Goal: Find specific page/section: Find specific page/section

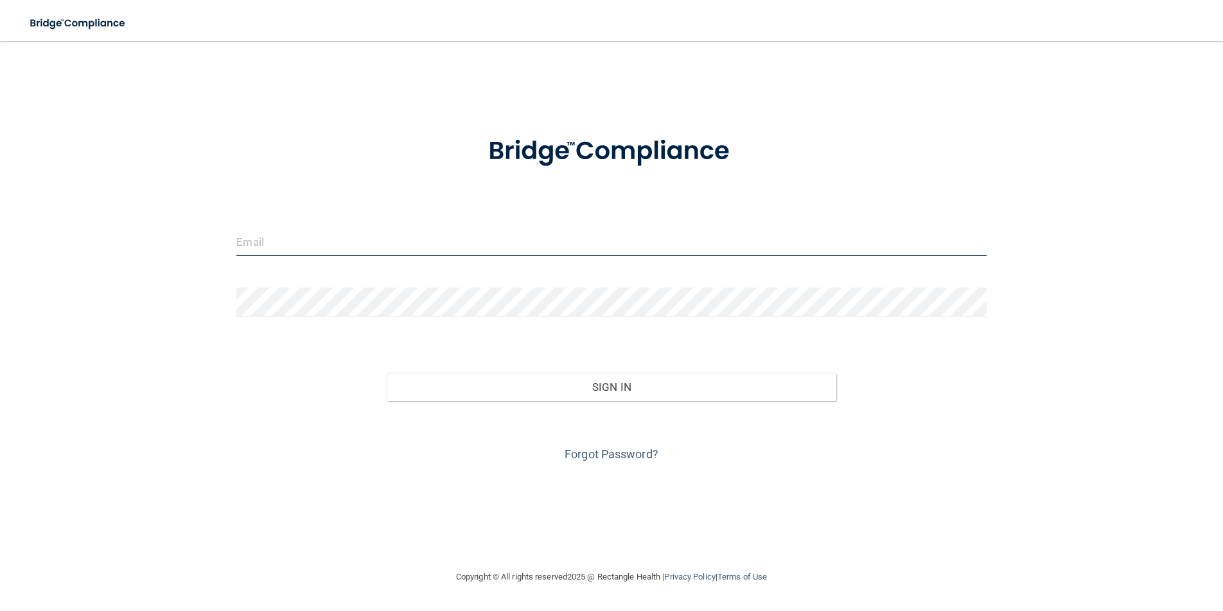
click at [299, 238] on input "email" at bounding box center [611, 241] width 750 height 29
click at [299, 243] on input "email" at bounding box center [611, 241] width 750 height 29
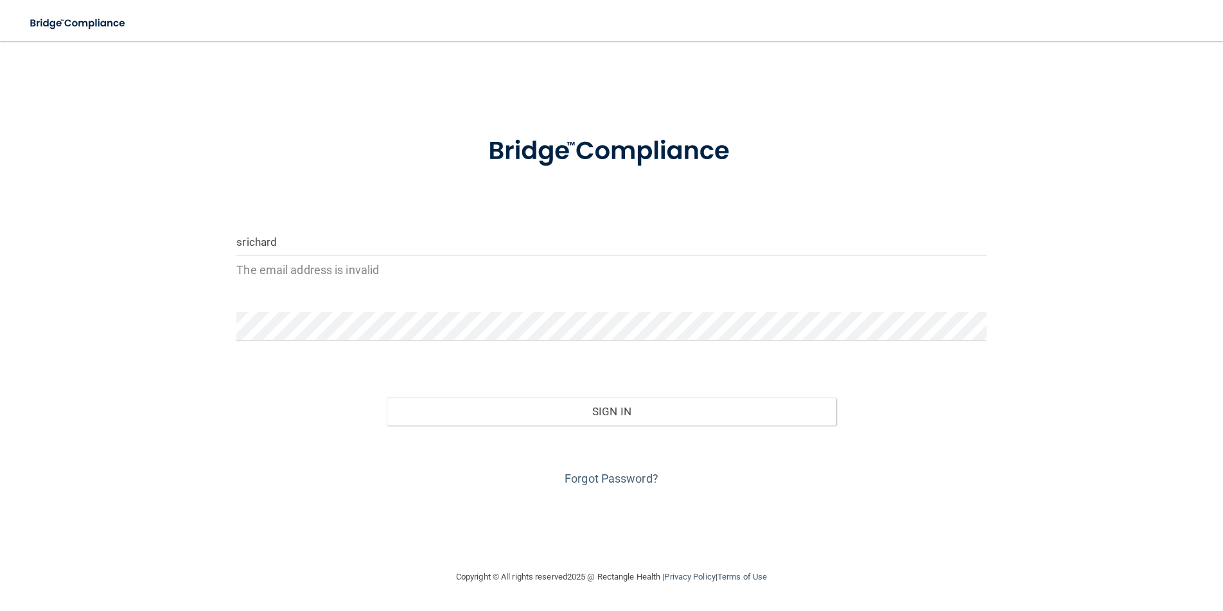
type input "[EMAIL_ADDRESS][DOMAIN_NAME]"
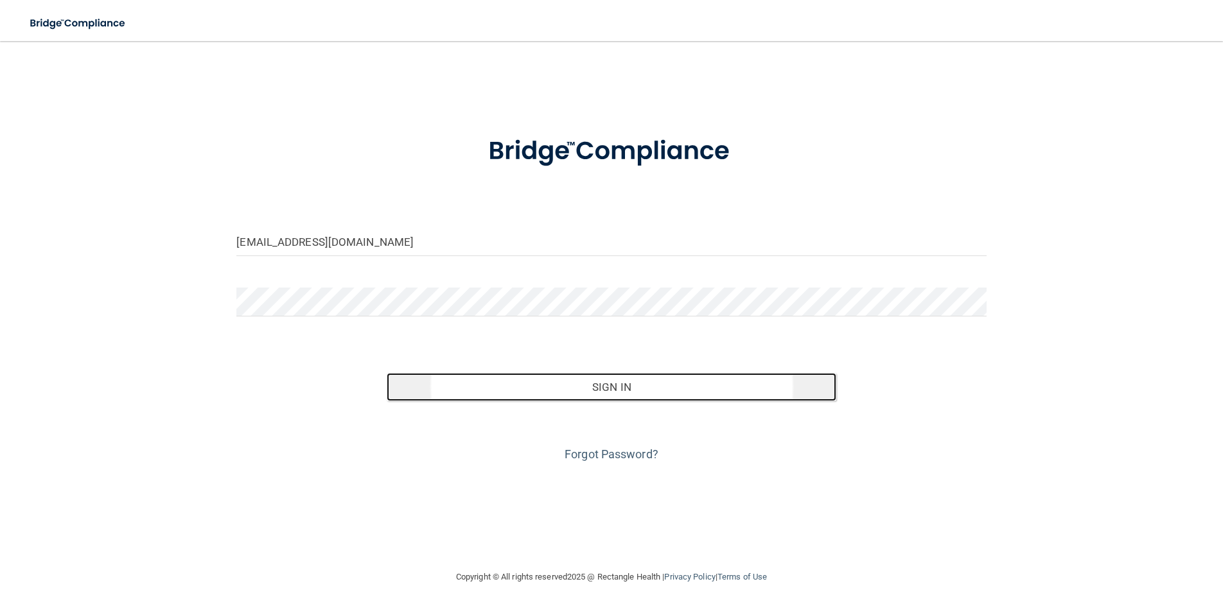
click at [414, 389] on button "Sign In" at bounding box center [612, 387] width 450 height 28
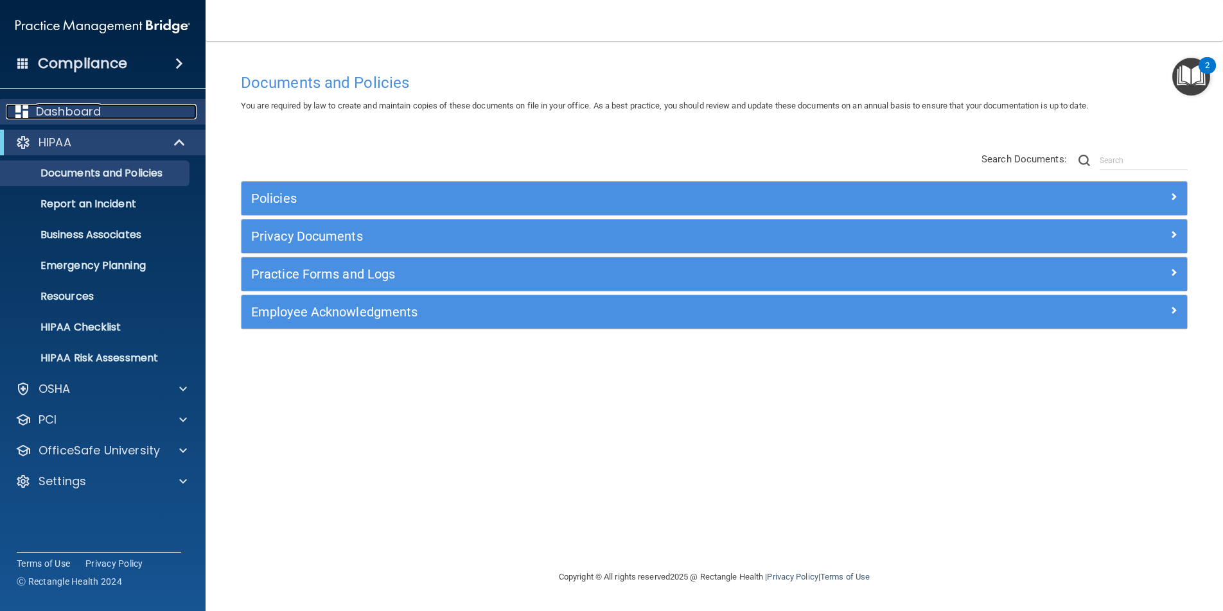
click at [59, 118] on p "Dashboard" at bounding box center [68, 111] width 65 height 15
